Goal: Task Accomplishment & Management: Complete application form

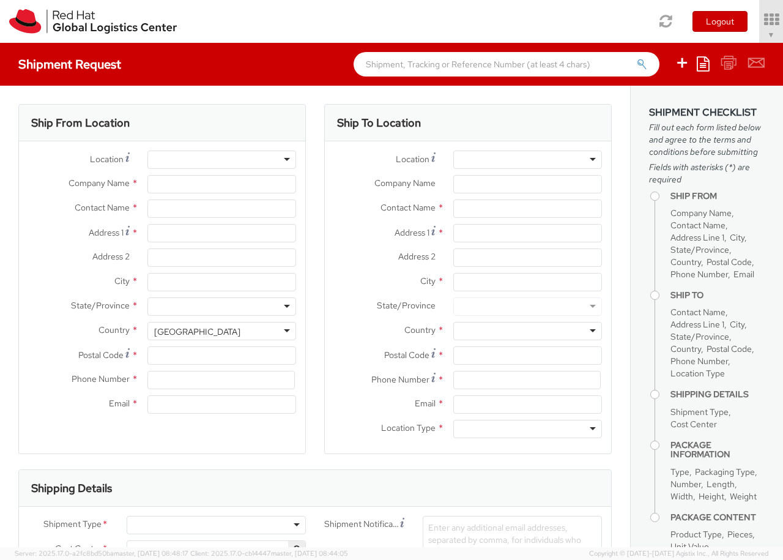
select select "850"
select select
type input "Red Hat Czech s.r.o."
type input "[PERSON_NAME]"
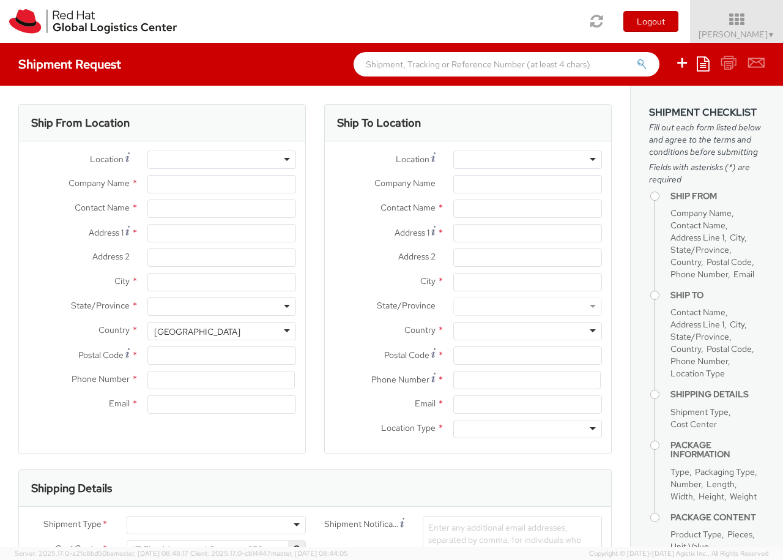
type input "Purkynova 647/111"
type input "[GEOGRAPHIC_DATA]"
type input "621 00"
type input "420 532 294 555"
type input "[EMAIL_ADDRESS][DOMAIN_NAME]"
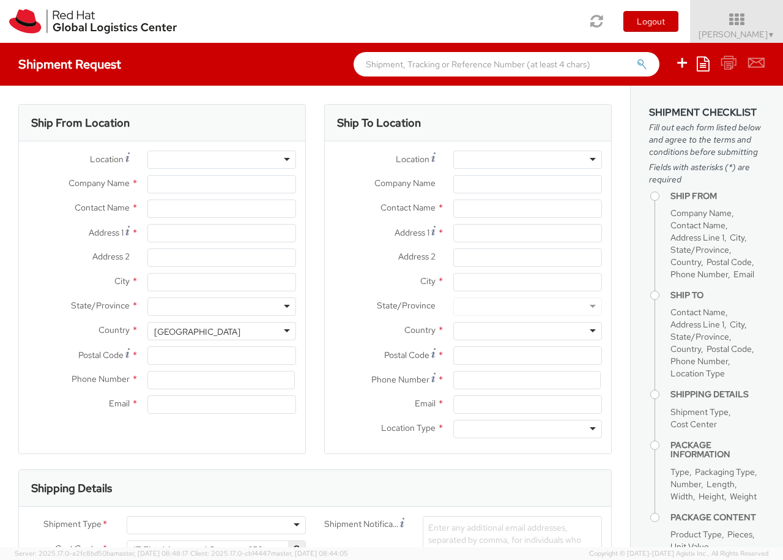
select select "CM"
select select "KGS"
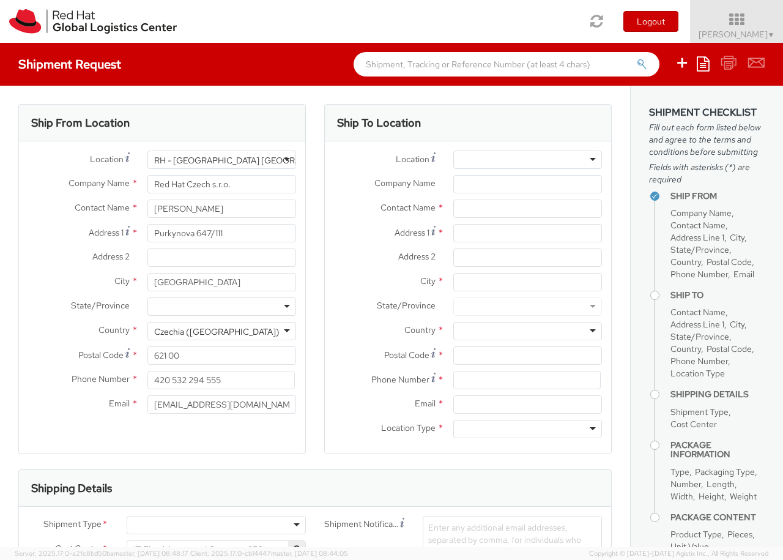
click at [527, 160] on div at bounding box center [527, 159] width 149 height 18
type input "[GEOGRAPHIC_DATA] [GEOGRAPHIC_DATA] - C"
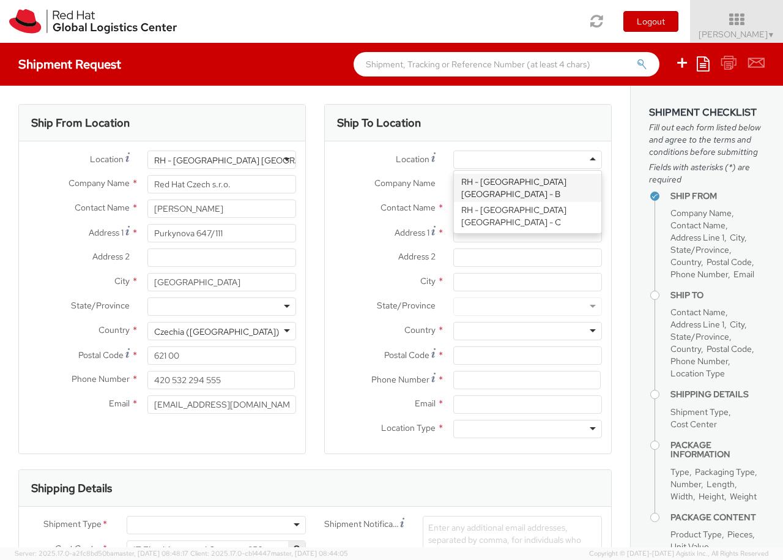
type input "Red Hat Czech s.r.o."
type input "Purkynova 647/111"
type input "[GEOGRAPHIC_DATA]"
type input "621 00"
type input "420 532 294 555"
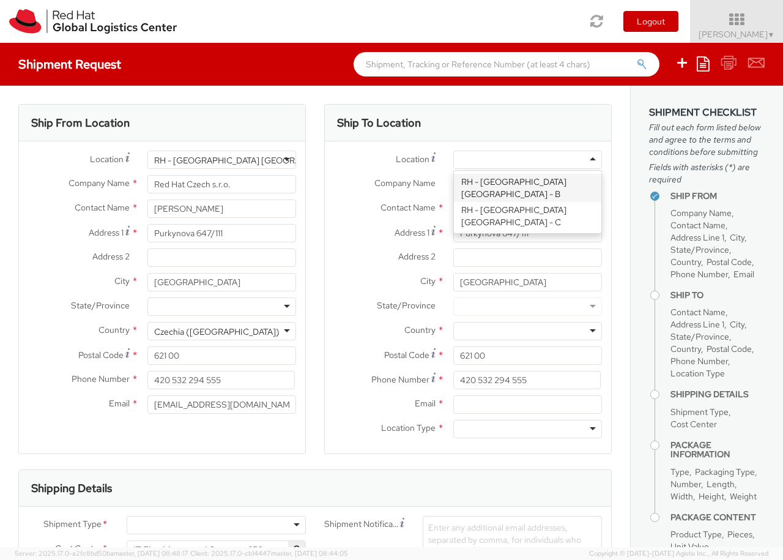
click at [527, 429] on div at bounding box center [527, 429] width 149 height 18
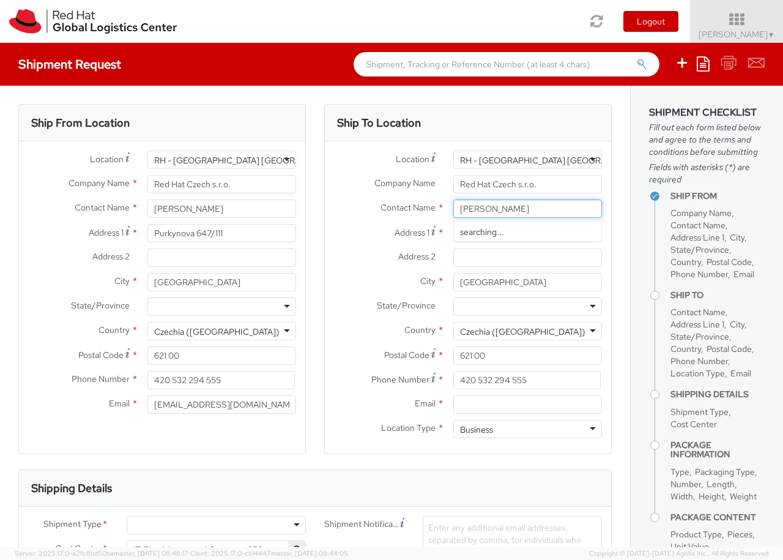
type input "[PERSON_NAME]"
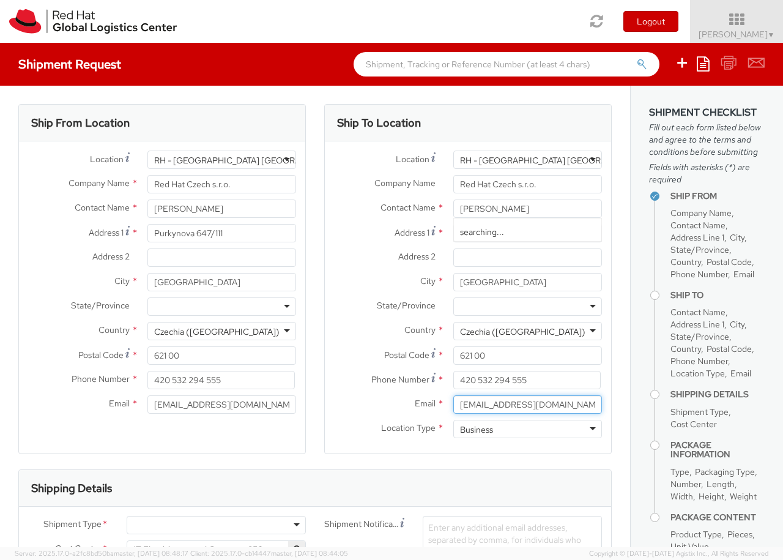
type input "[EMAIL_ADDRESS][DOMAIN_NAME]"
type input "00420608122313"
click at [216, 525] on div at bounding box center [216, 525] width 179 height 18
type input "bu"
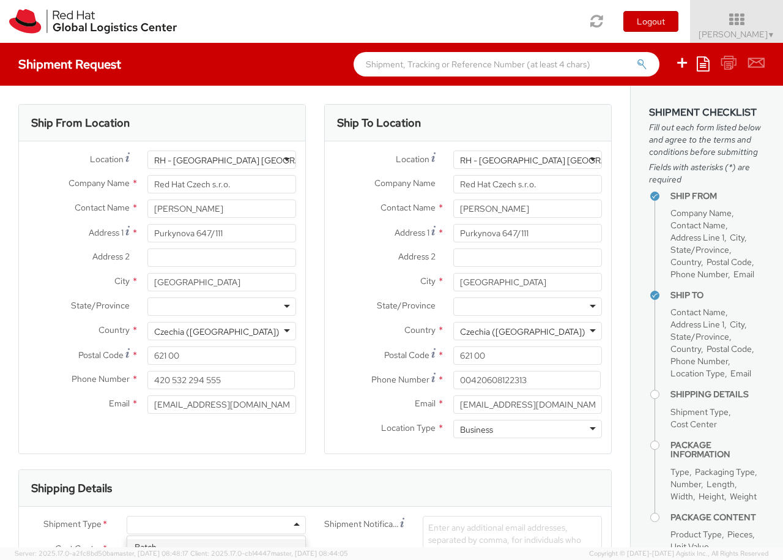
type input "ref"
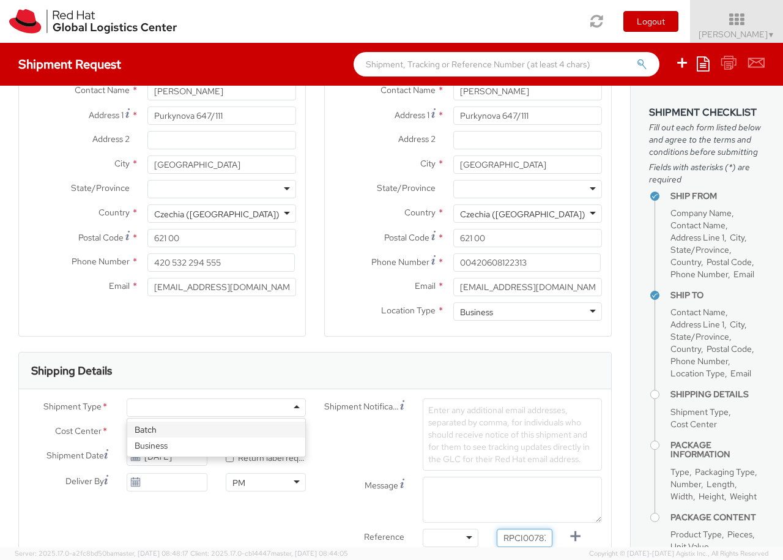
type input "RPCI0078715"
type input "[EMAIL_ADDRESS][DOMAIN_NAME]"
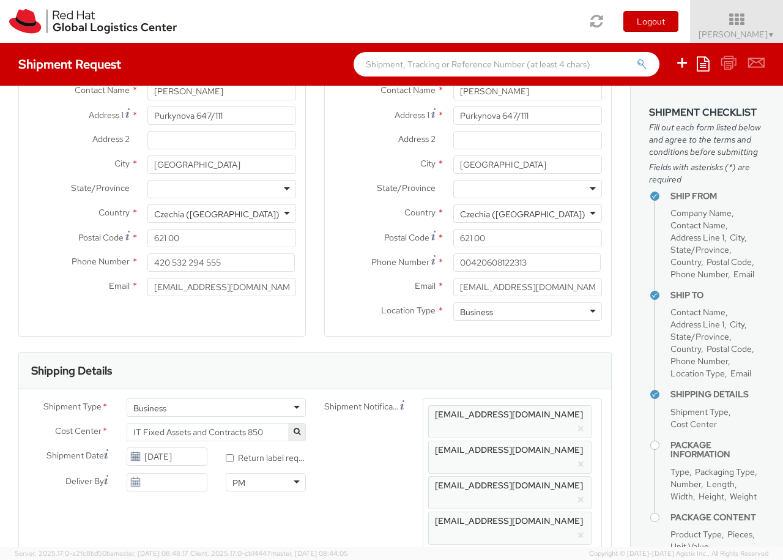
type input "lap"
select select "LAPTOP"
type input "your"
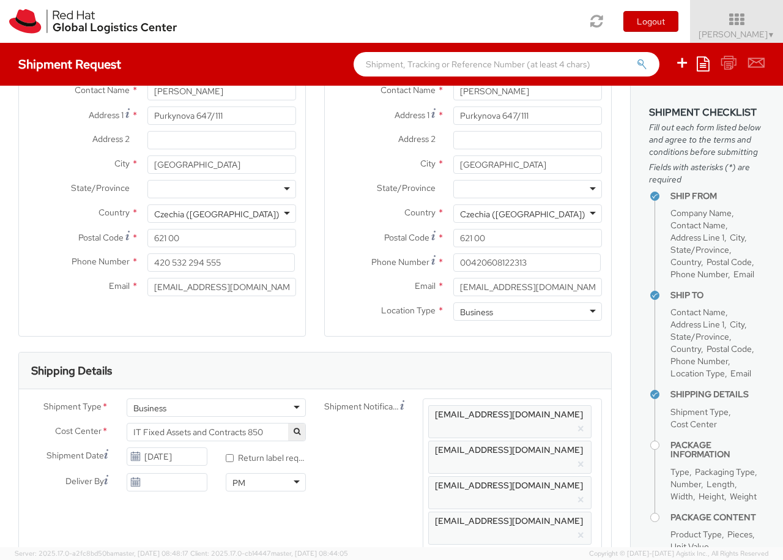
scroll to position [40, 0]
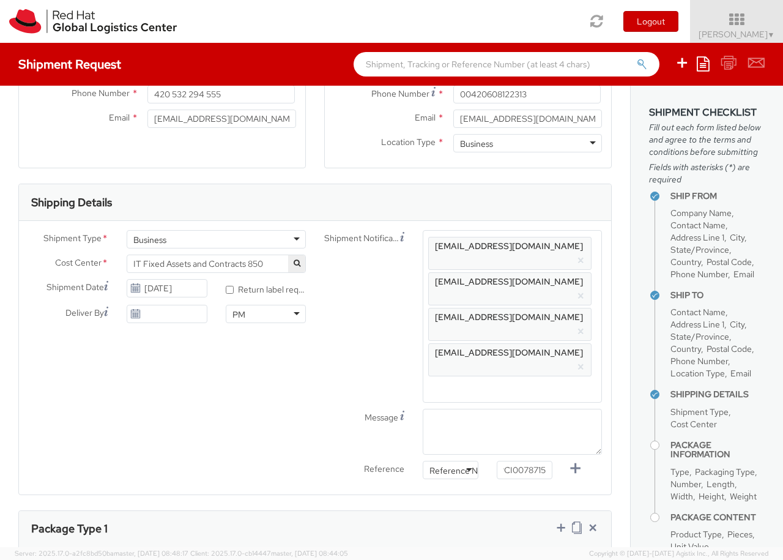
type input "1"
type input "44"
type input "34"
type input "9"
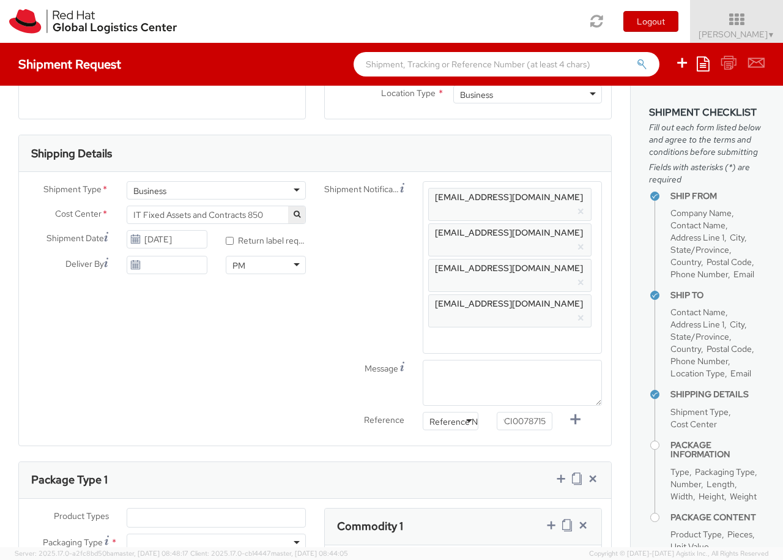
type input "3.2"
type input "Macbook Pro 14"
type input "2,480.40"
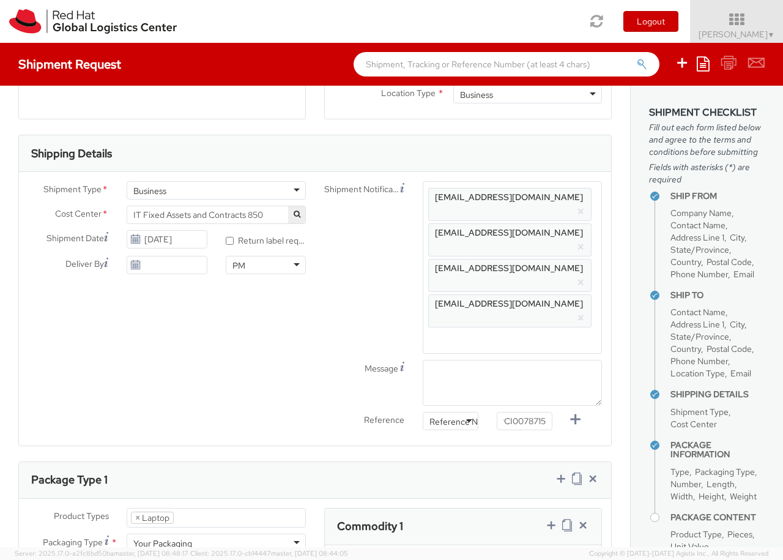
type input "EUR"
